Goal: Book appointment/travel/reservation

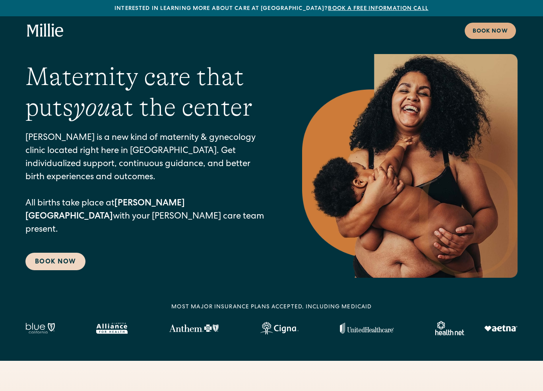
click at [75, 253] on link "Book Now" at bounding box center [55, 261] width 60 height 17
click at [49, 322] on div at bounding box center [271, 328] width 492 height 14
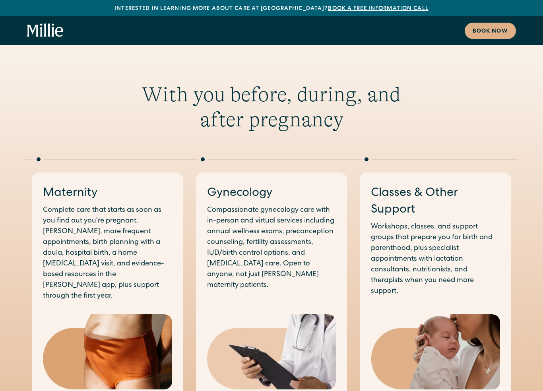
scroll to position [347, 0]
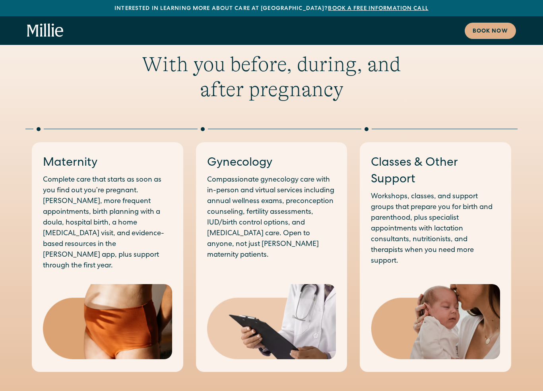
click at [270, 310] on img at bounding box center [271, 321] width 129 height 75
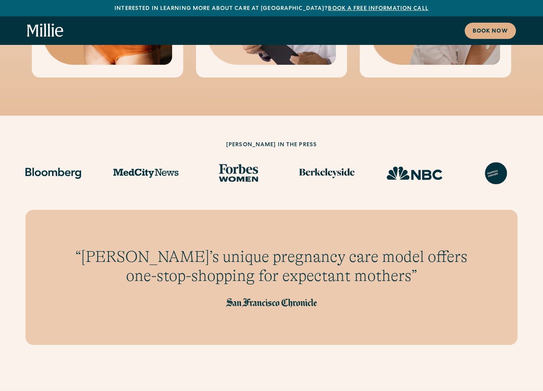
scroll to position [651, 0]
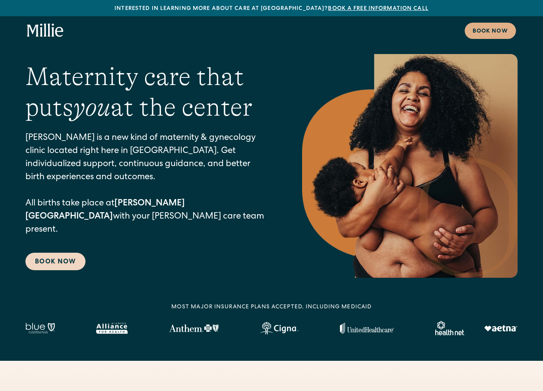
click at [62, 253] on link "Book Now" at bounding box center [55, 261] width 60 height 17
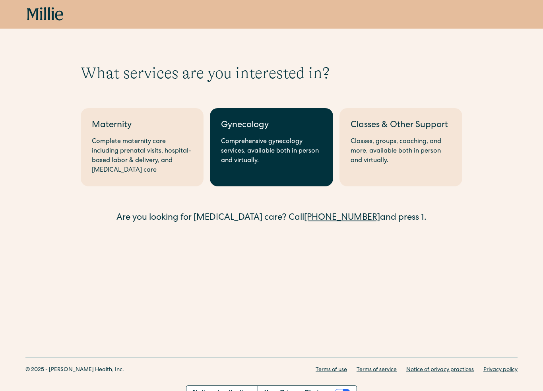
click at [265, 159] on div "Comprehensive gynecology services, available both in person and virtually." at bounding box center [271, 151] width 101 height 29
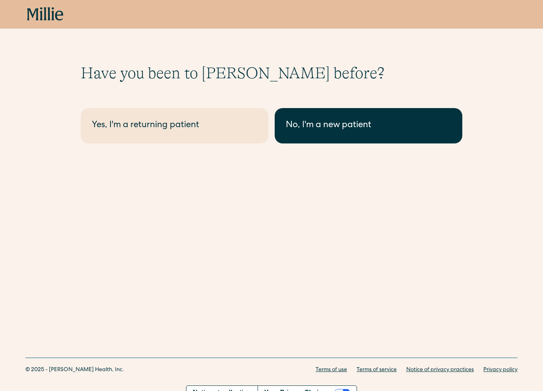
click at [305, 121] on div "No, I'm a new patient" at bounding box center [368, 125] width 165 height 13
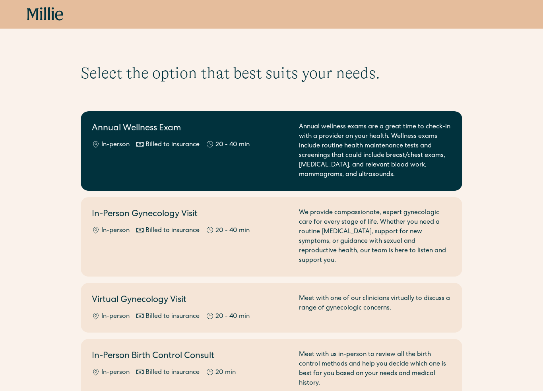
click at [190, 161] on div "Annual Wellness Exam In-person Billed to insurance 20 - 40 min" at bounding box center [191, 150] width 198 height 57
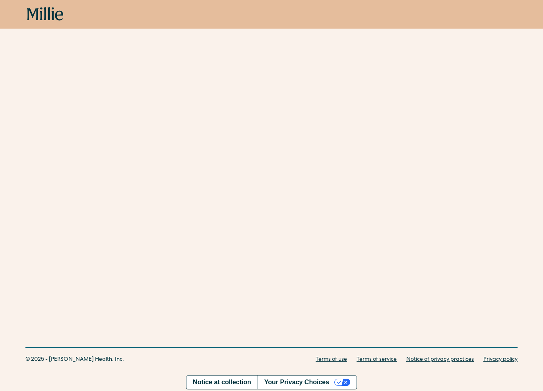
scroll to position [161, 0]
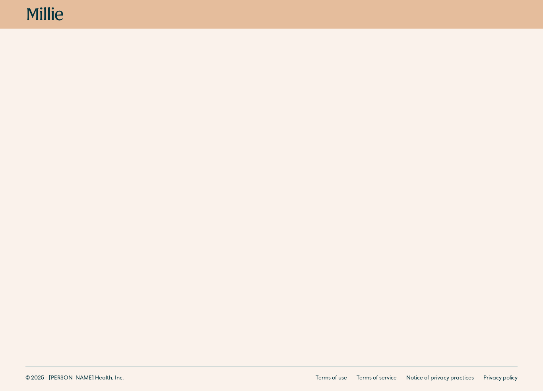
click at [504, 104] on div "Schedule your appointment This below only shows on maternity + location Materni…" at bounding box center [271, 103] width 543 height 400
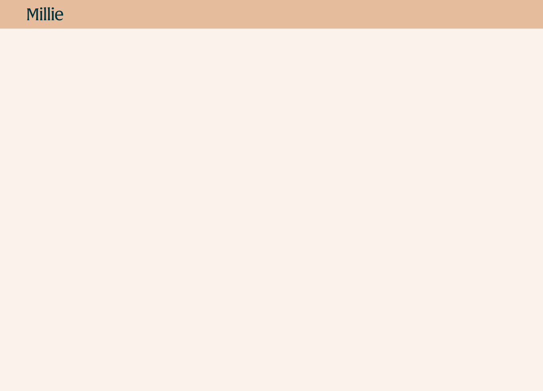
click at [516, 181] on div "Schedule your appointment This below only shows on maternity + location Materni…" at bounding box center [271, 134] width 543 height 1356
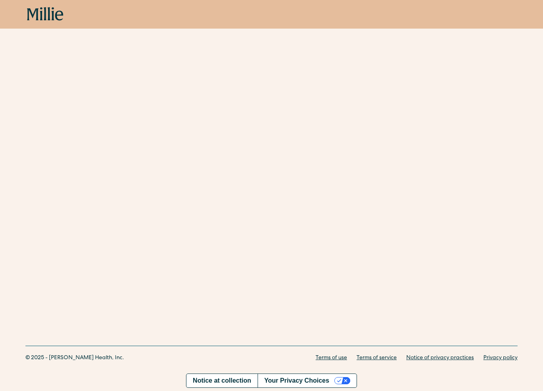
scroll to position [161, 0]
